Goal: Information Seeking & Learning: Check status

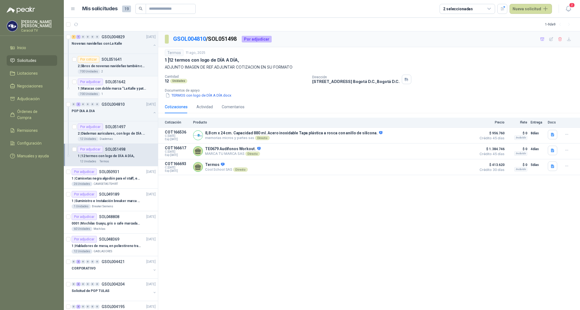
click at [117, 90] on p "1 | Maracas con doble marca “La Kalle y patrocinador”" at bounding box center [112, 88] width 69 height 5
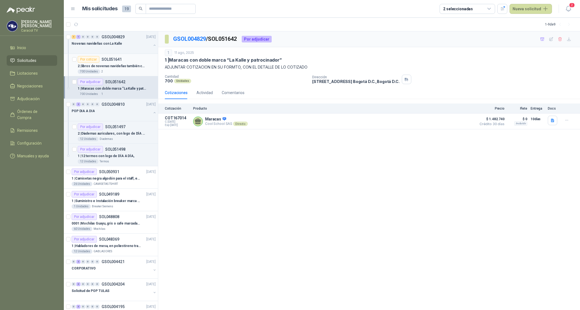
click at [122, 66] on p "2 | libros de novenas navideñas también con 2 marcas" at bounding box center [112, 66] width 69 height 5
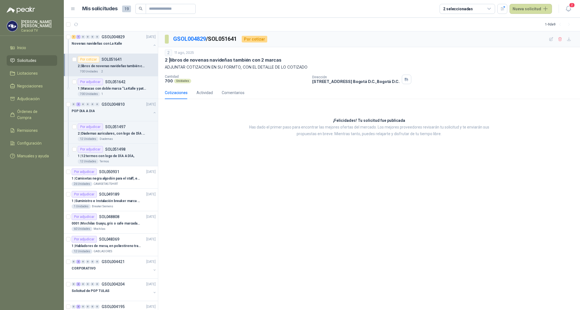
click at [113, 40] on div "Novenas navideñas con La Kalle" at bounding box center [112, 43] width 80 height 7
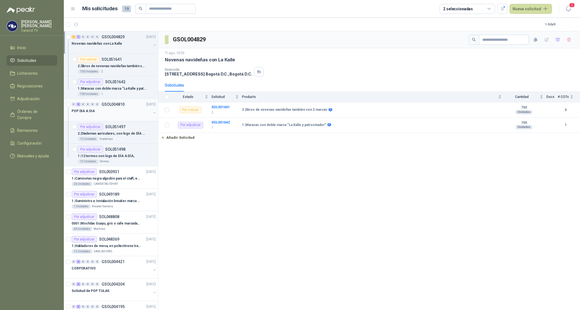
click at [91, 110] on p "POP DIA A DIA" at bounding box center [83, 110] width 23 height 5
click at [221, 110] on td "SOL051497 Diademas" at bounding box center [226, 109] width 31 height 15
click at [222, 107] on b "SOL051497" at bounding box center [220, 107] width 18 height 4
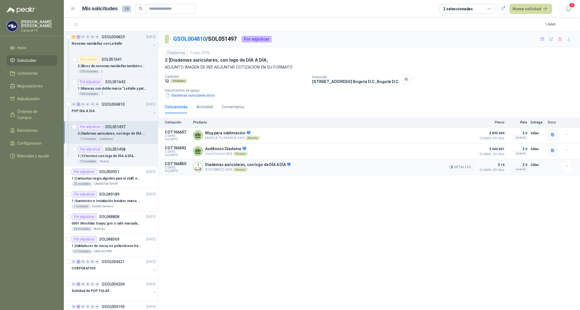
click at [458, 168] on button "Detalles" at bounding box center [460, 166] width 26 height 7
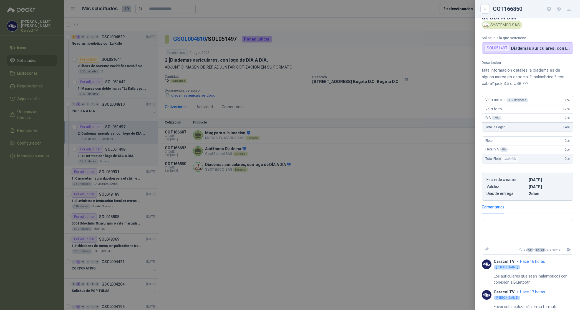
scroll to position [24, 0]
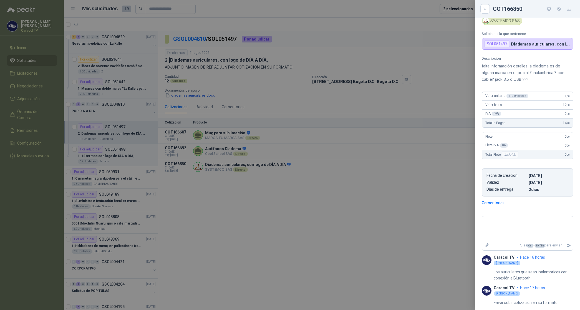
click at [294, 82] on div at bounding box center [290, 155] width 580 height 310
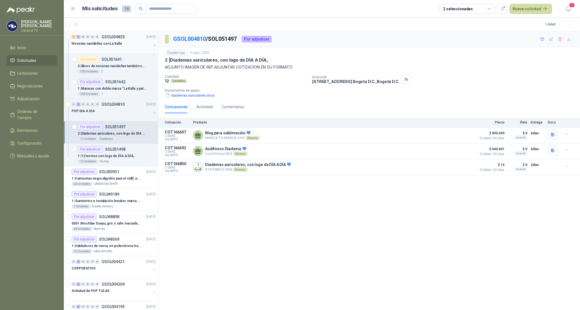
click at [93, 44] on p "Novenas navideñas con La Kalle" at bounding box center [97, 43] width 50 height 5
